Goal: Task Accomplishment & Management: Manage account settings

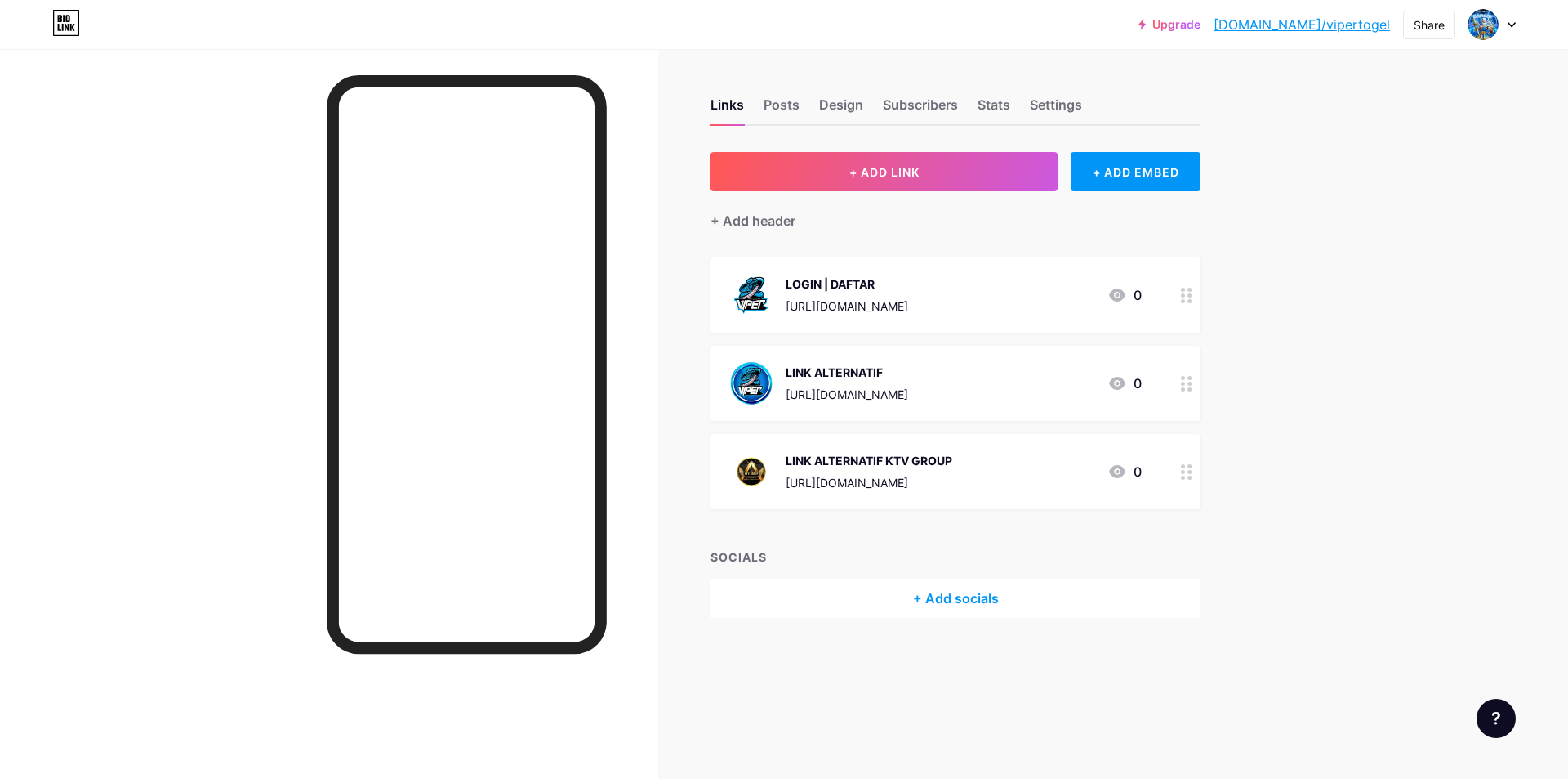
drag, startPoint x: 148, startPoint y: 278, endPoint x: 136, endPoint y: 275, distance: 12.4
click at [145, 278] on div at bounding box center [329, 439] width 658 height 779
click at [233, 292] on div at bounding box center [329, 439] width 658 height 779
